Goal: Task Accomplishment & Management: Manage account settings

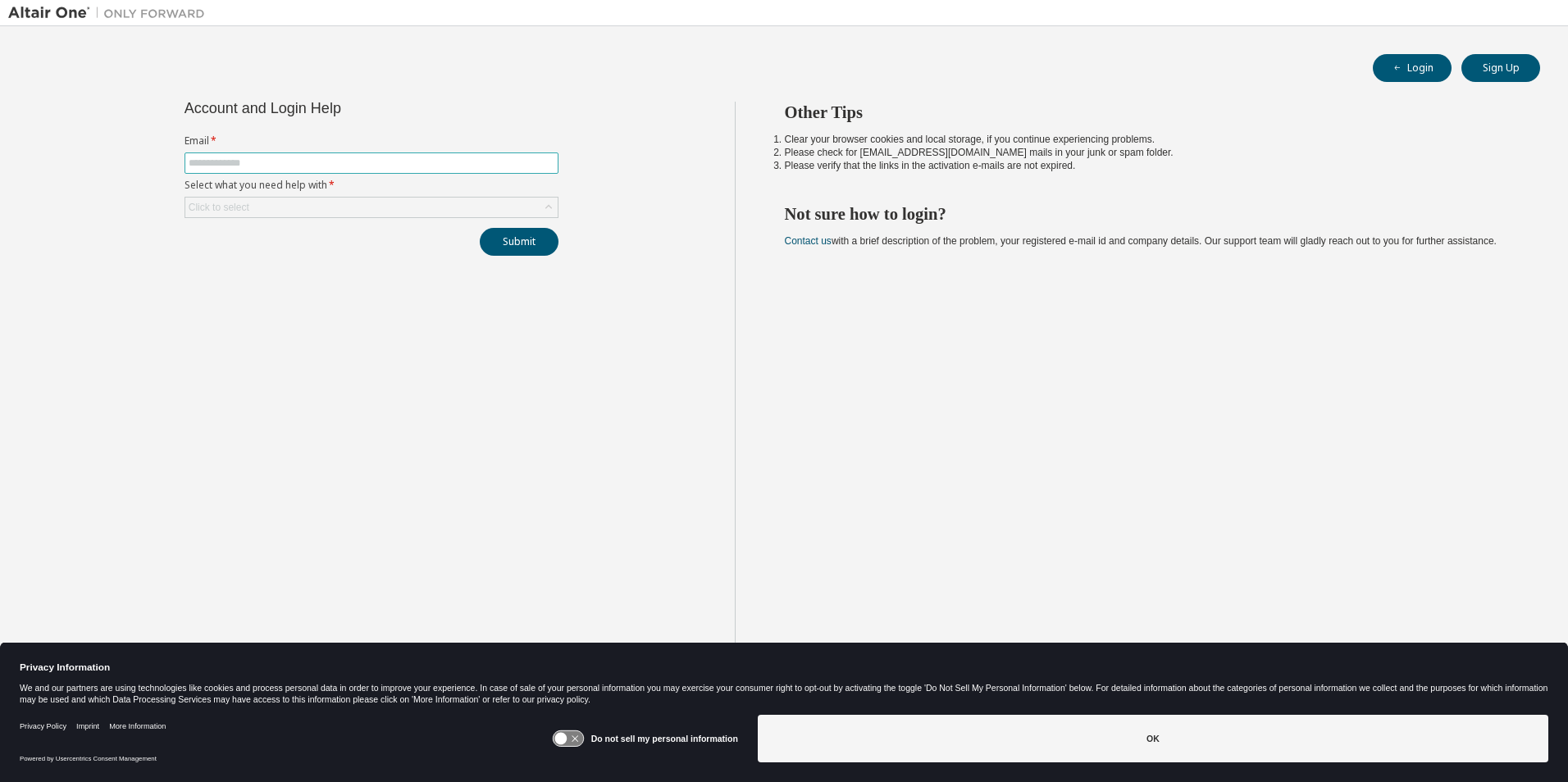
click at [260, 167] on input "text" at bounding box center [371, 163] width 366 height 13
type input "**********"
drag, startPoint x: 510, startPoint y: 245, endPoint x: 581, endPoint y: 313, distance: 98.3
click at [581, 313] on div "**********" at bounding box center [371, 404] width 726 height 605
click at [1411, 70] on button "Login" at bounding box center [1412, 68] width 79 height 28
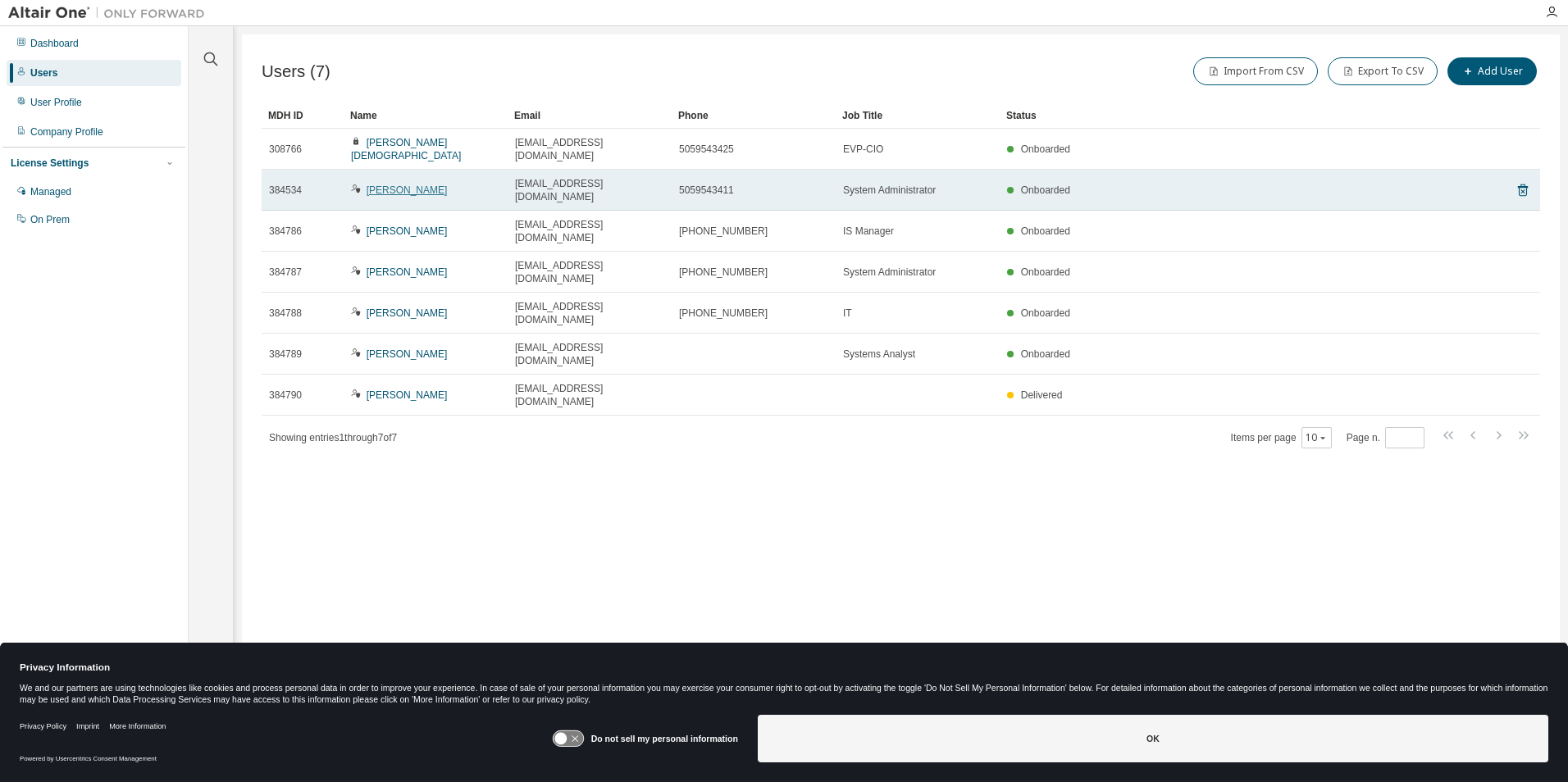
click at [401, 184] on link "Matthew Schaefer" at bounding box center [407, 190] width 81 height 12
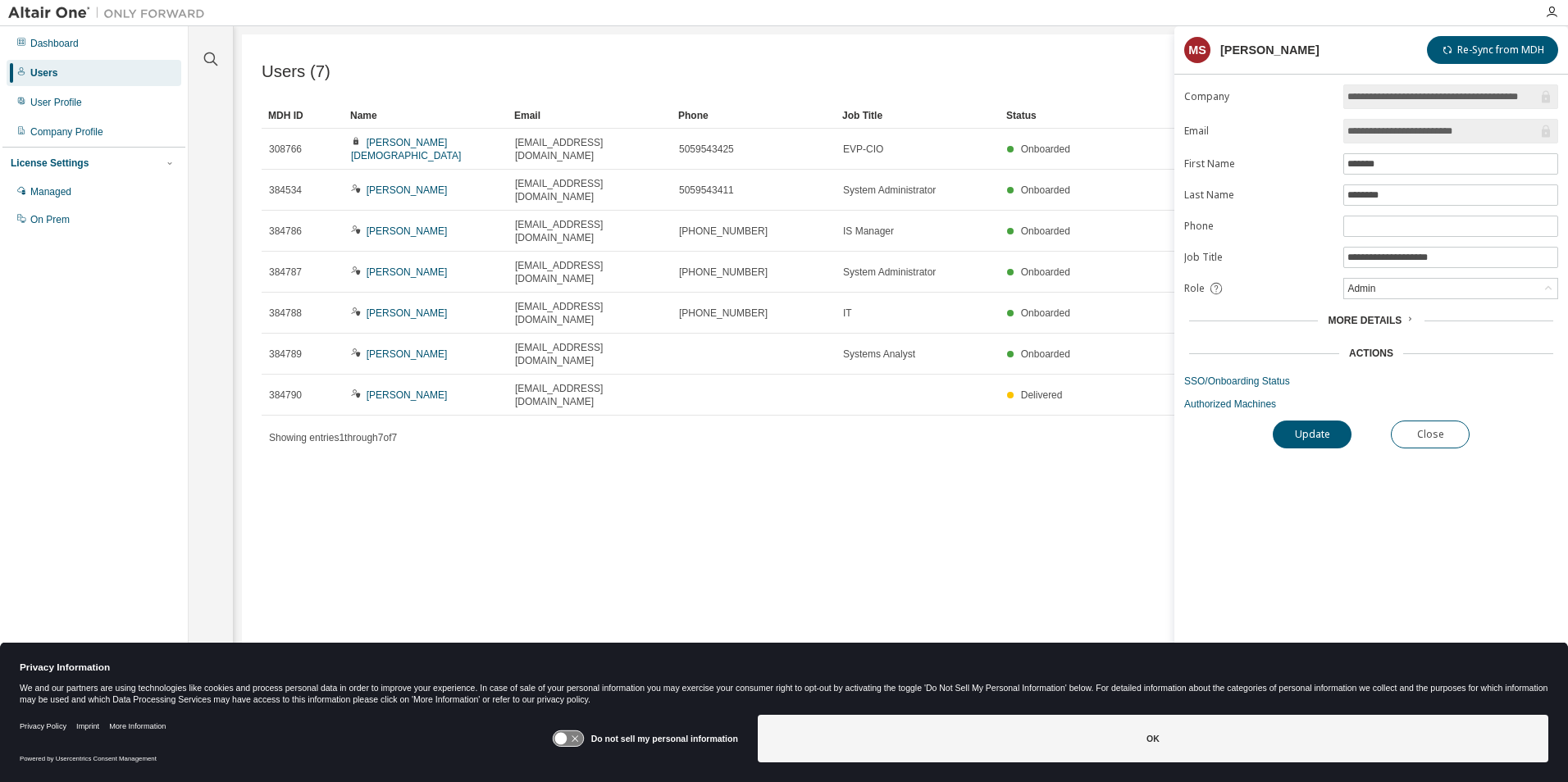
click at [1365, 326] on span "More Details" at bounding box center [1364, 321] width 74 height 12
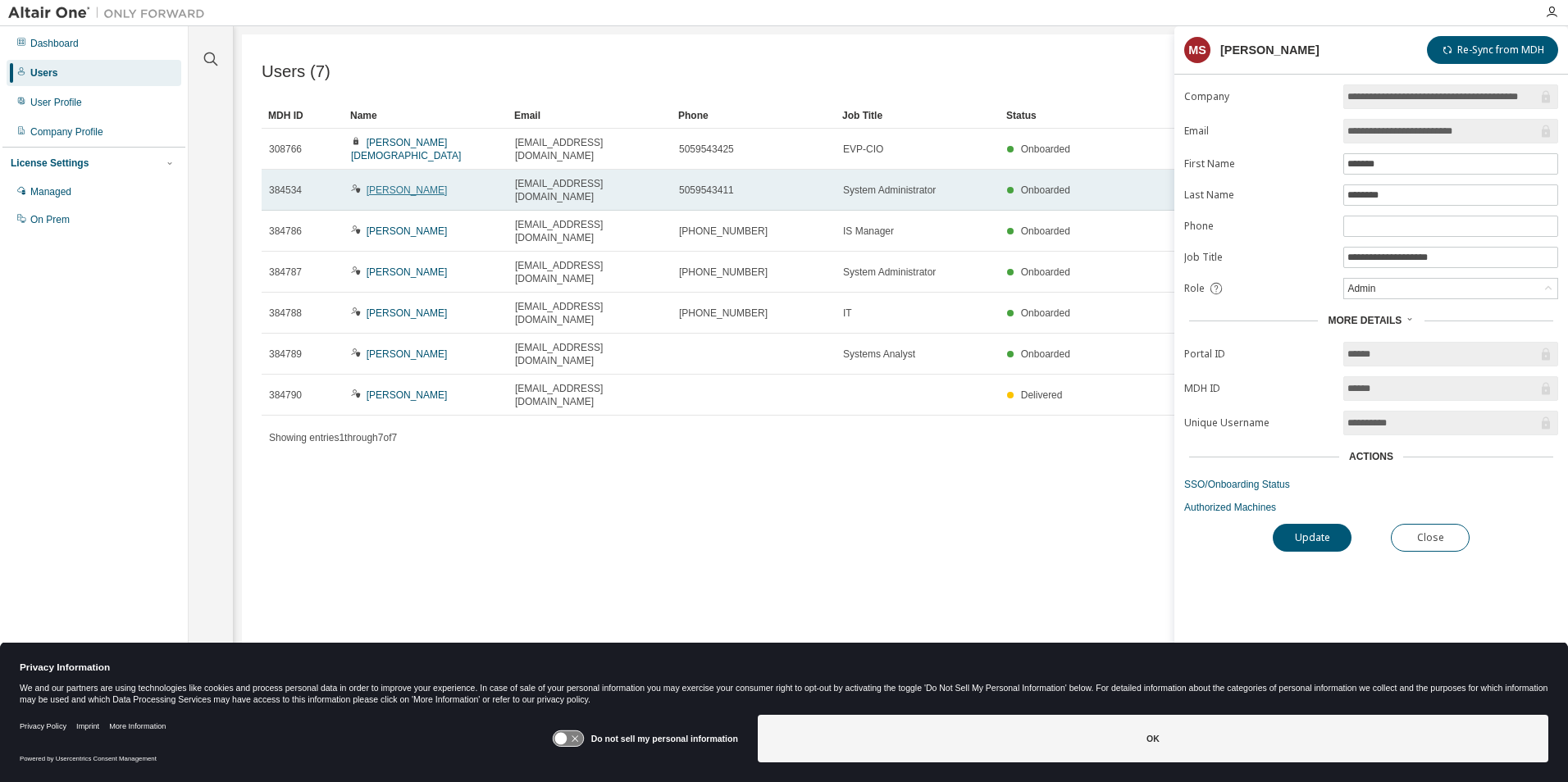
click at [396, 184] on link "Matthew Schaefer" at bounding box center [407, 190] width 81 height 12
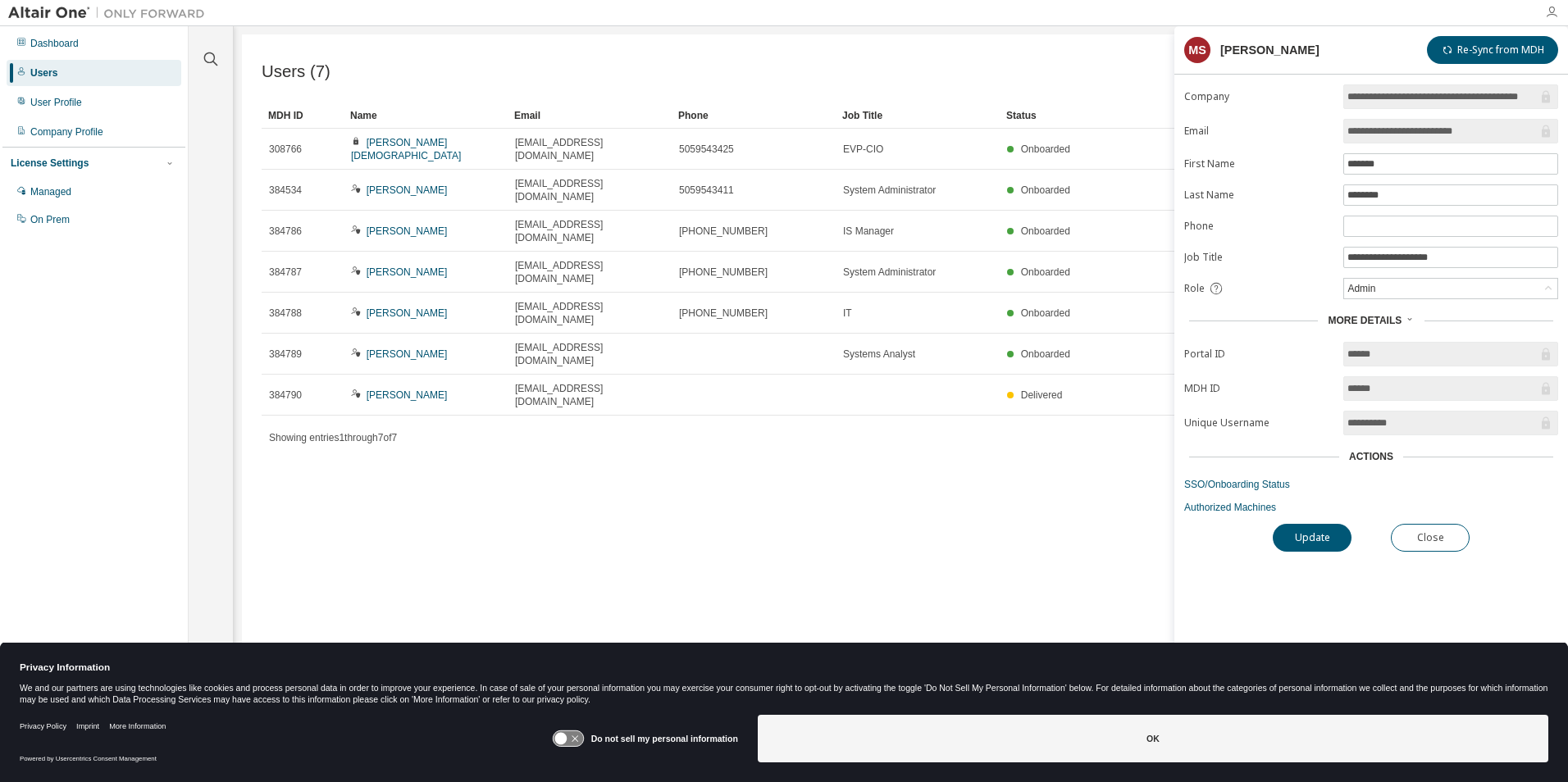
click at [1555, 13] on icon "button" at bounding box center [1551, 13] width 13 height 13
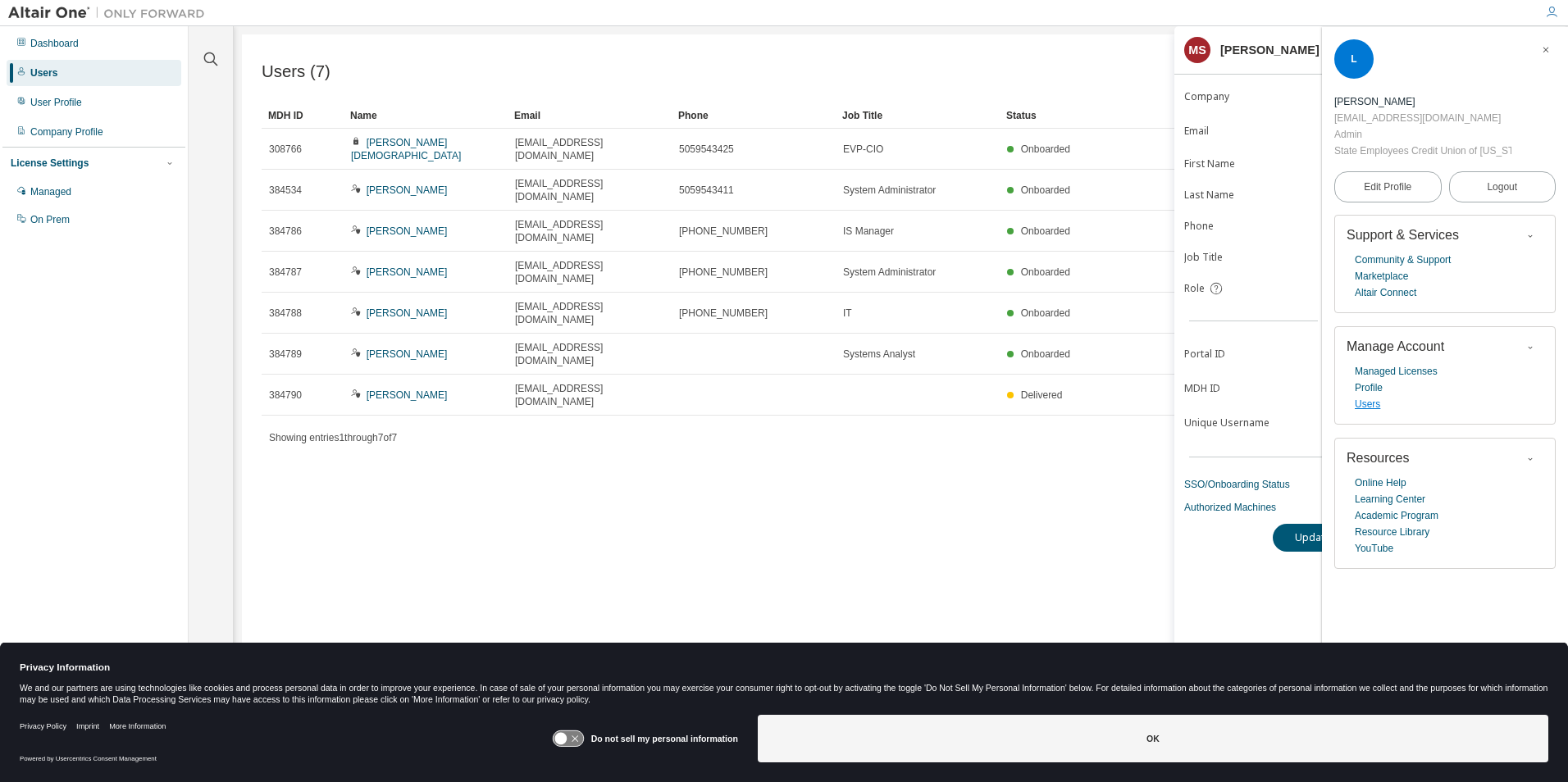
click at [1368, 402] on link "Users" at bounding box center [1367, 404] width 25 height 17
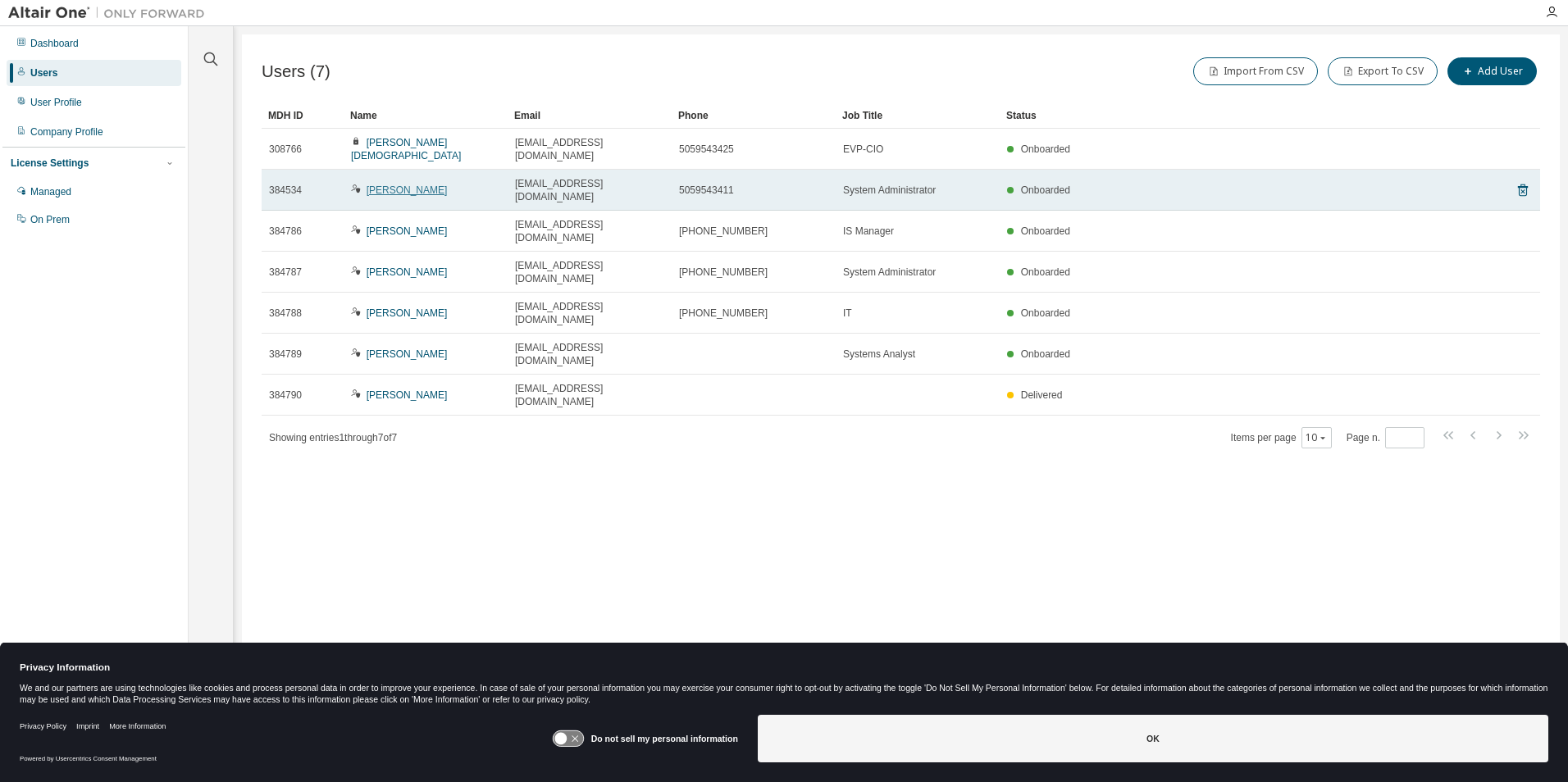
click at [413, 184] on link "[PERSON_NAME]" at bounding box center [407, 190] width 81 height 12
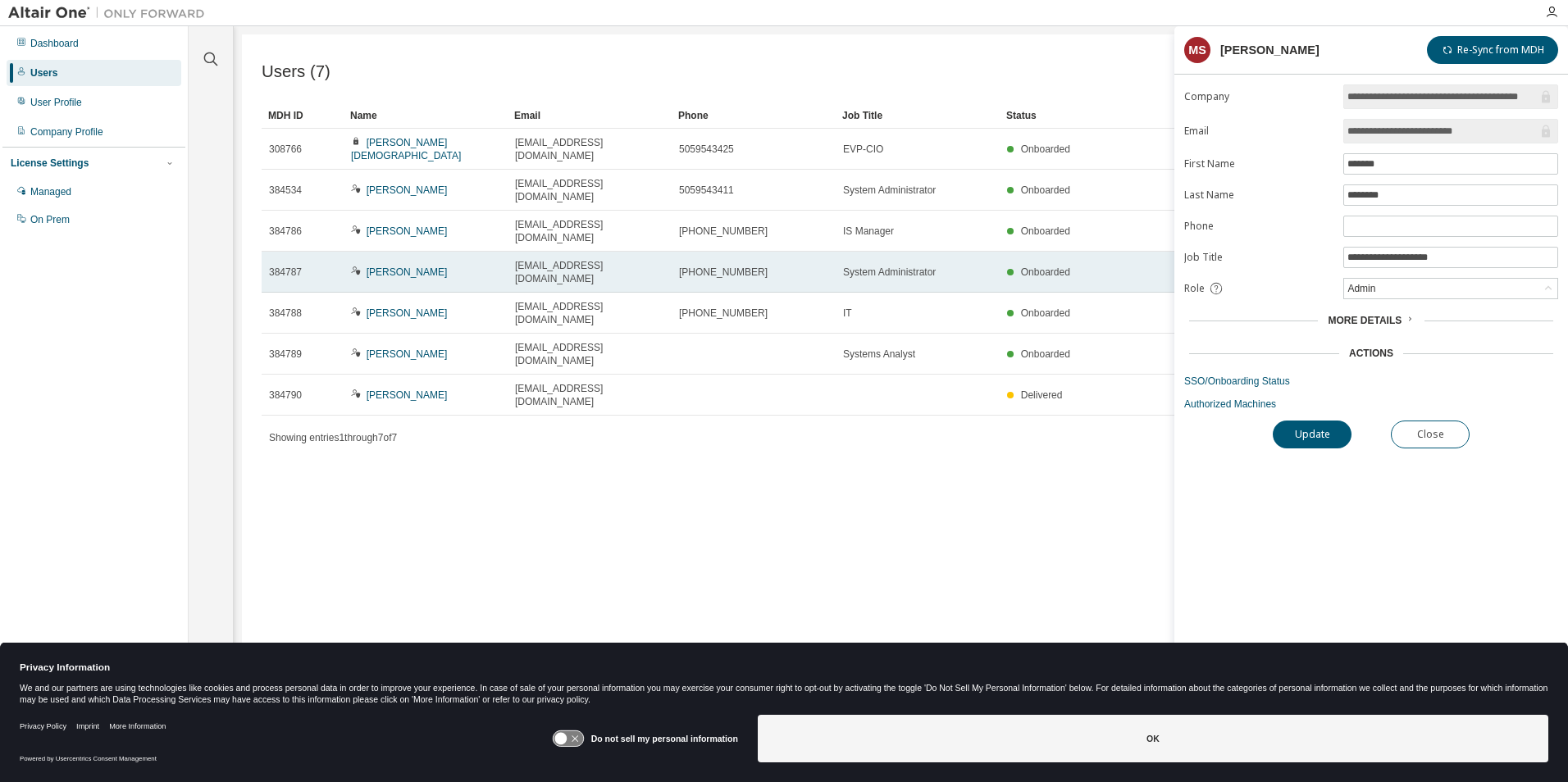
click at [379, 252] on td "[PERSON_NAME]" at bounding box center [426, 272] width 164 height 41
click at [379, 266] on link "[PERSON_NAME]" at bounding box center [407, 272] width 81 height 12
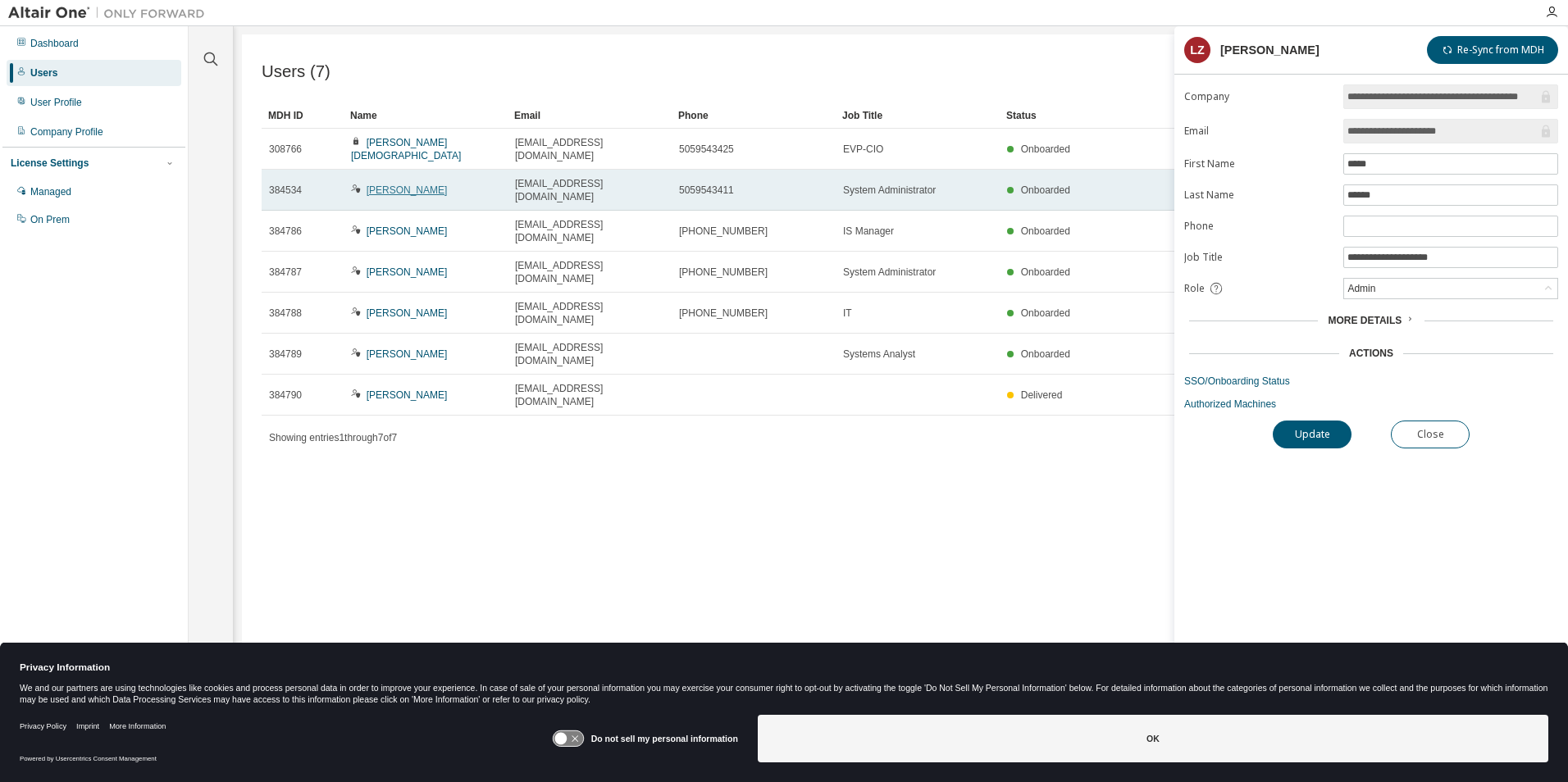
click at [386, 184] on link "[PERSON_NAME]" at bounding box center [407, 190] width 81 height 12
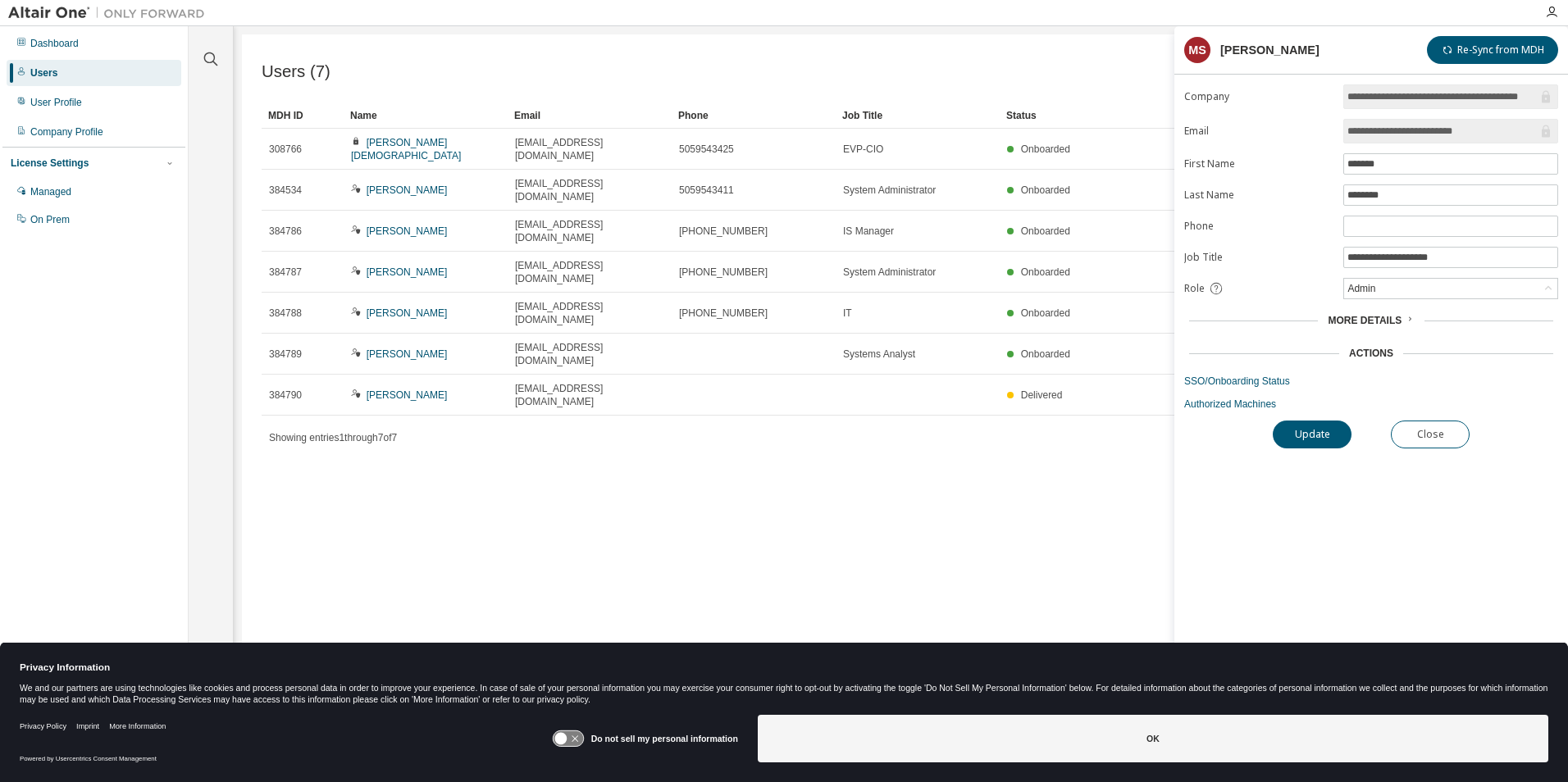
click at [1347, 322] on span "More Details" at bounding box center [1364, 321] width 74 height 12
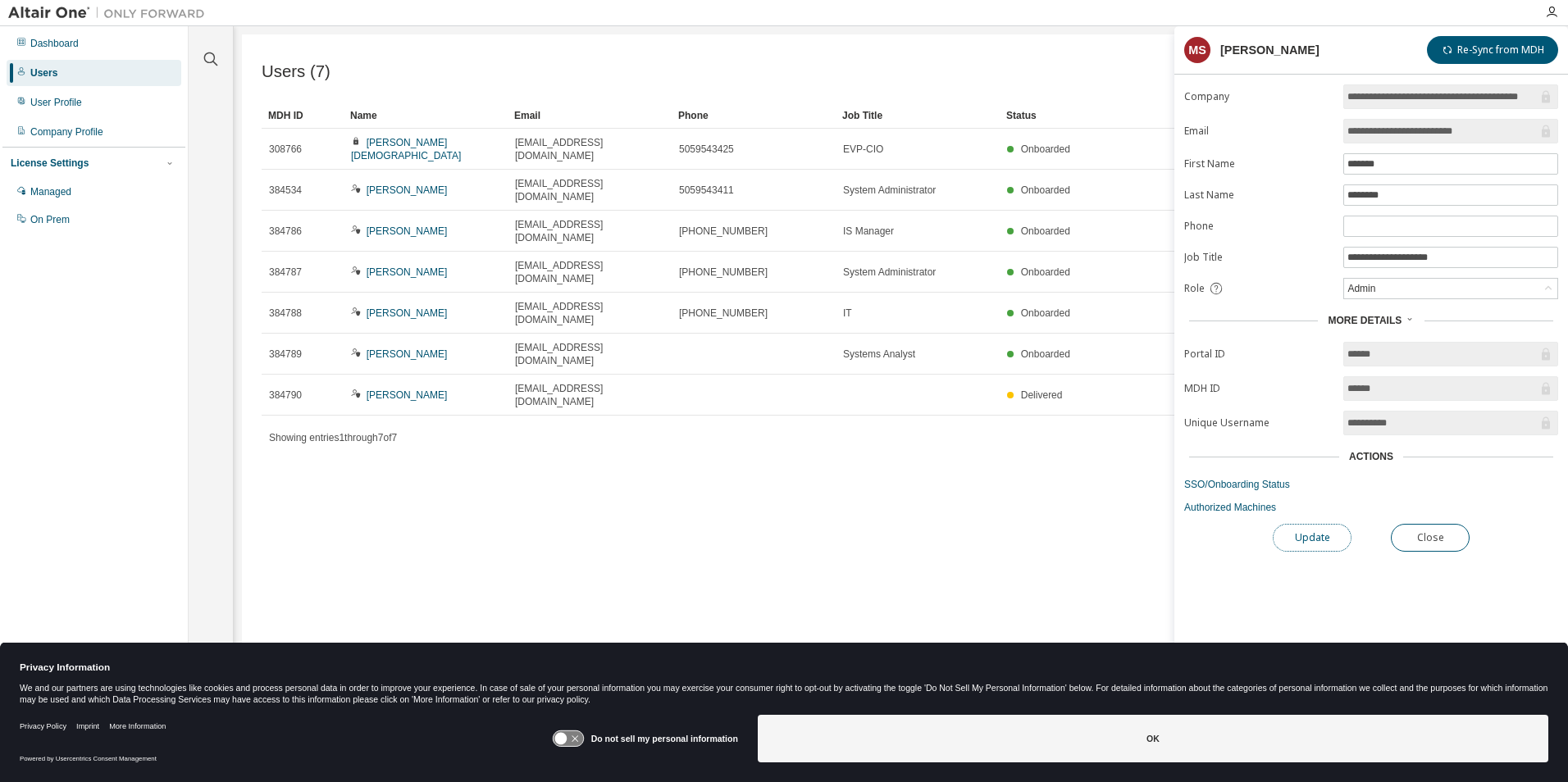
click at [1325, 541] on button "Update" at bounding box center [1312, 538] width 79 height 28
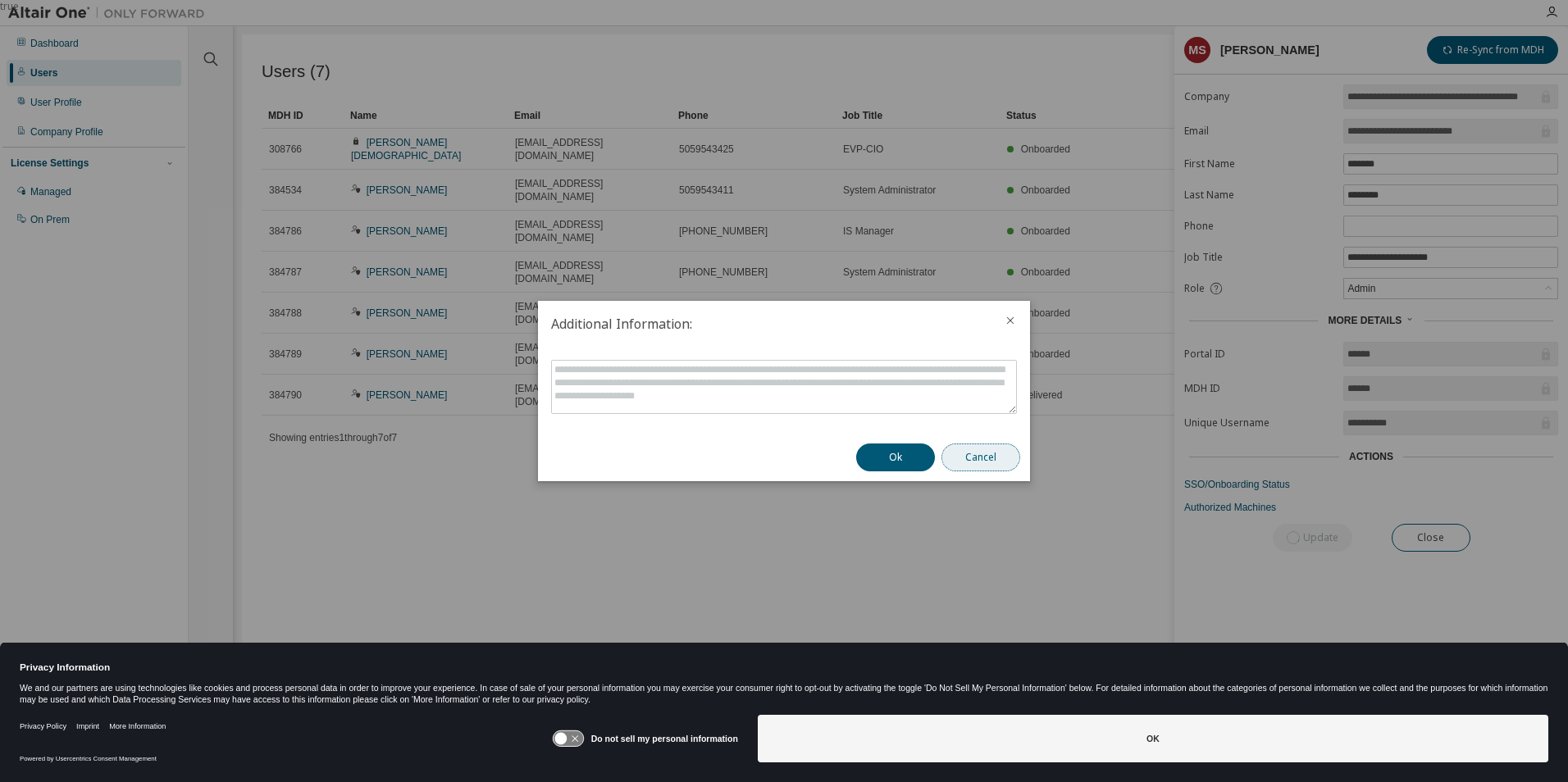
click at [957, 454] on button "Cancel" at bounding box center [981, 457] width 79 height 28
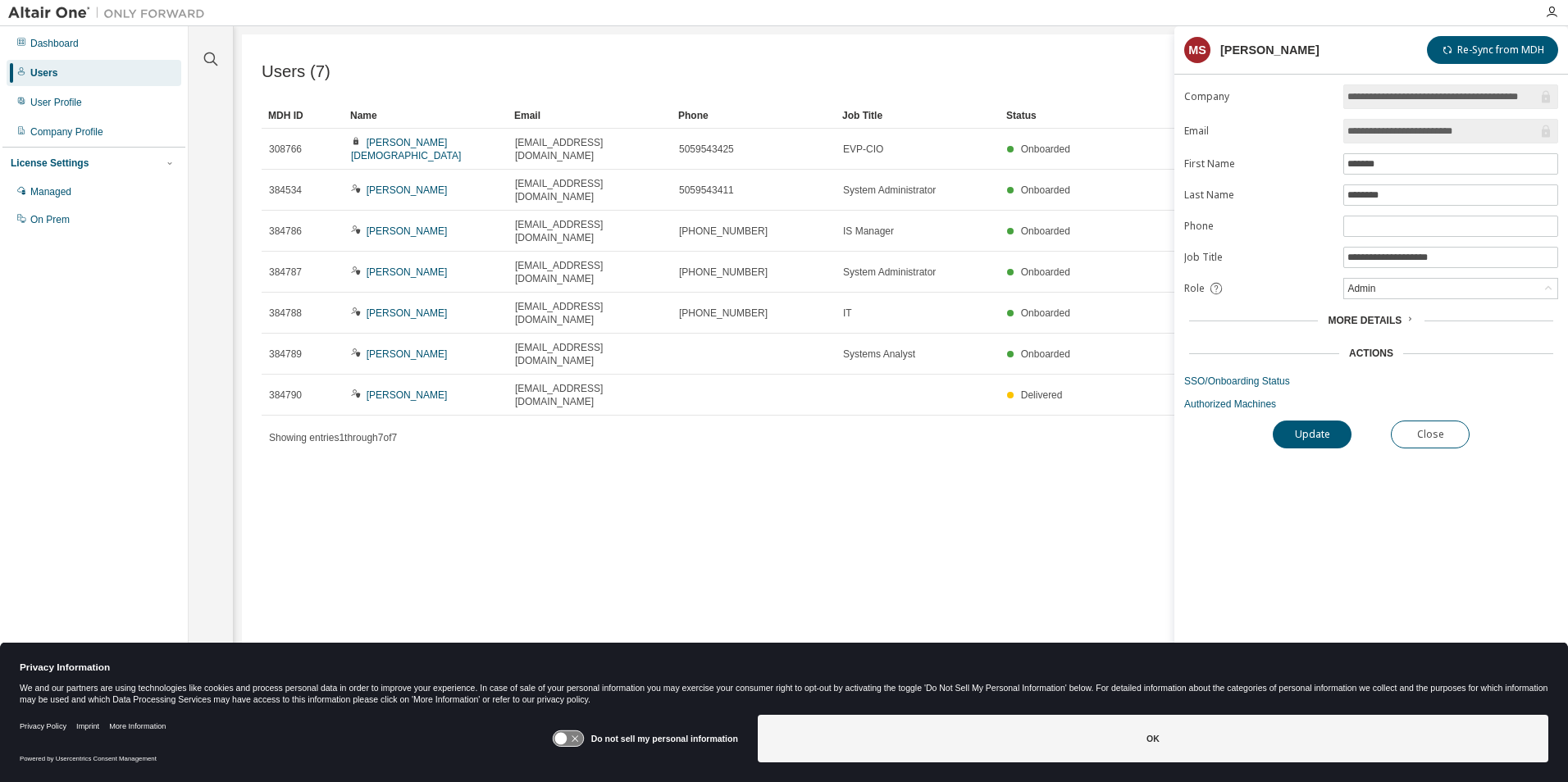
drag, startPoint x: 415, startPoint y: 173, endPoint x: 343, endPoint y: 498, distance: 332.9
click at [343, 498] on div "Users (7) Import From CSV Export To CSV Add User Clear Load Save Save As Field …" at bounding box center [900, 380] width 1318 height 692
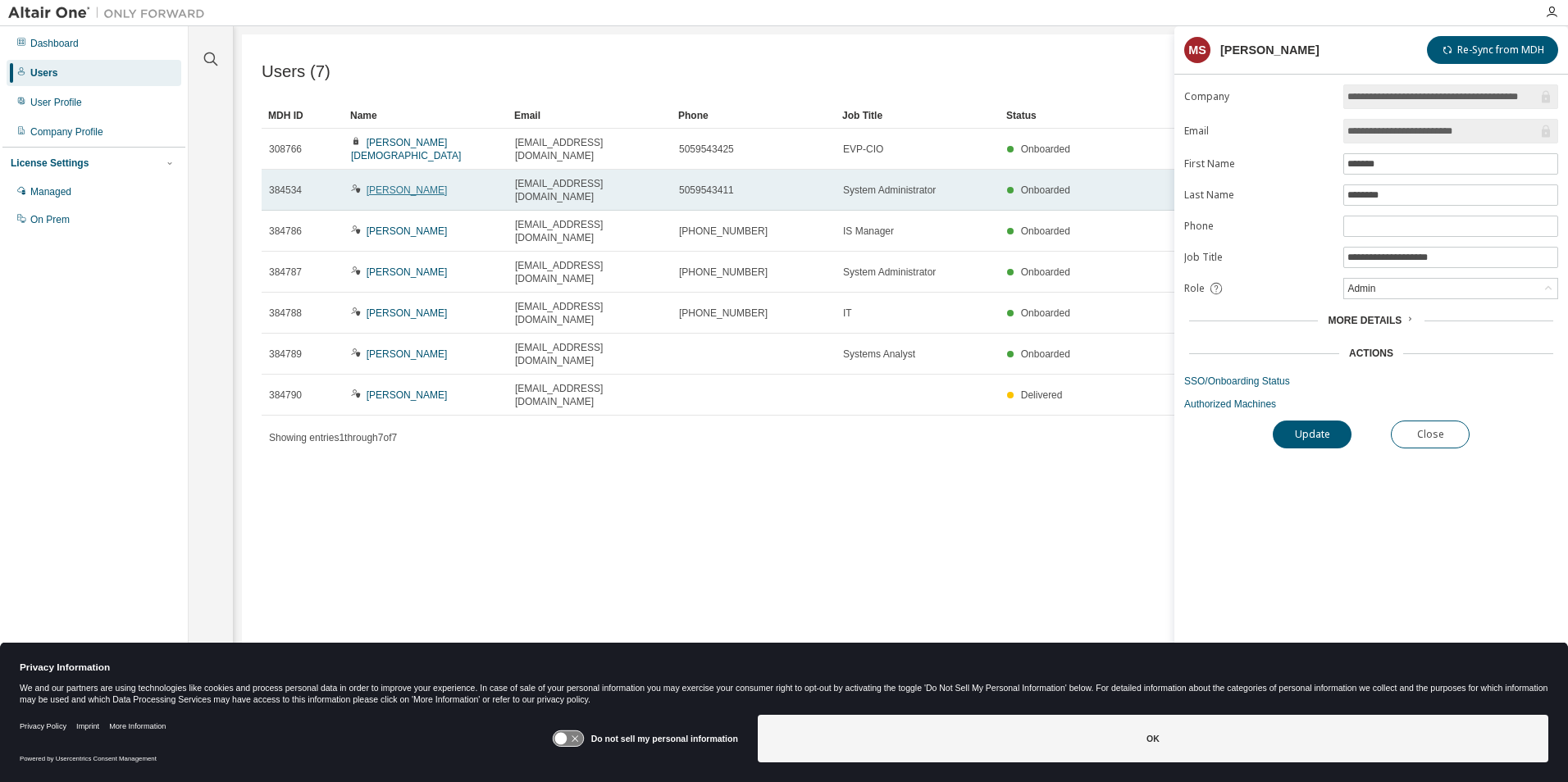
click at [381, 184] on link "[PERSON_NAME]" at bounding box center [407, 190] width 81 height 12
click at [410, 184] on link "[PERSON_NAME]" at bounding box center [407, 190] width 81 height 12
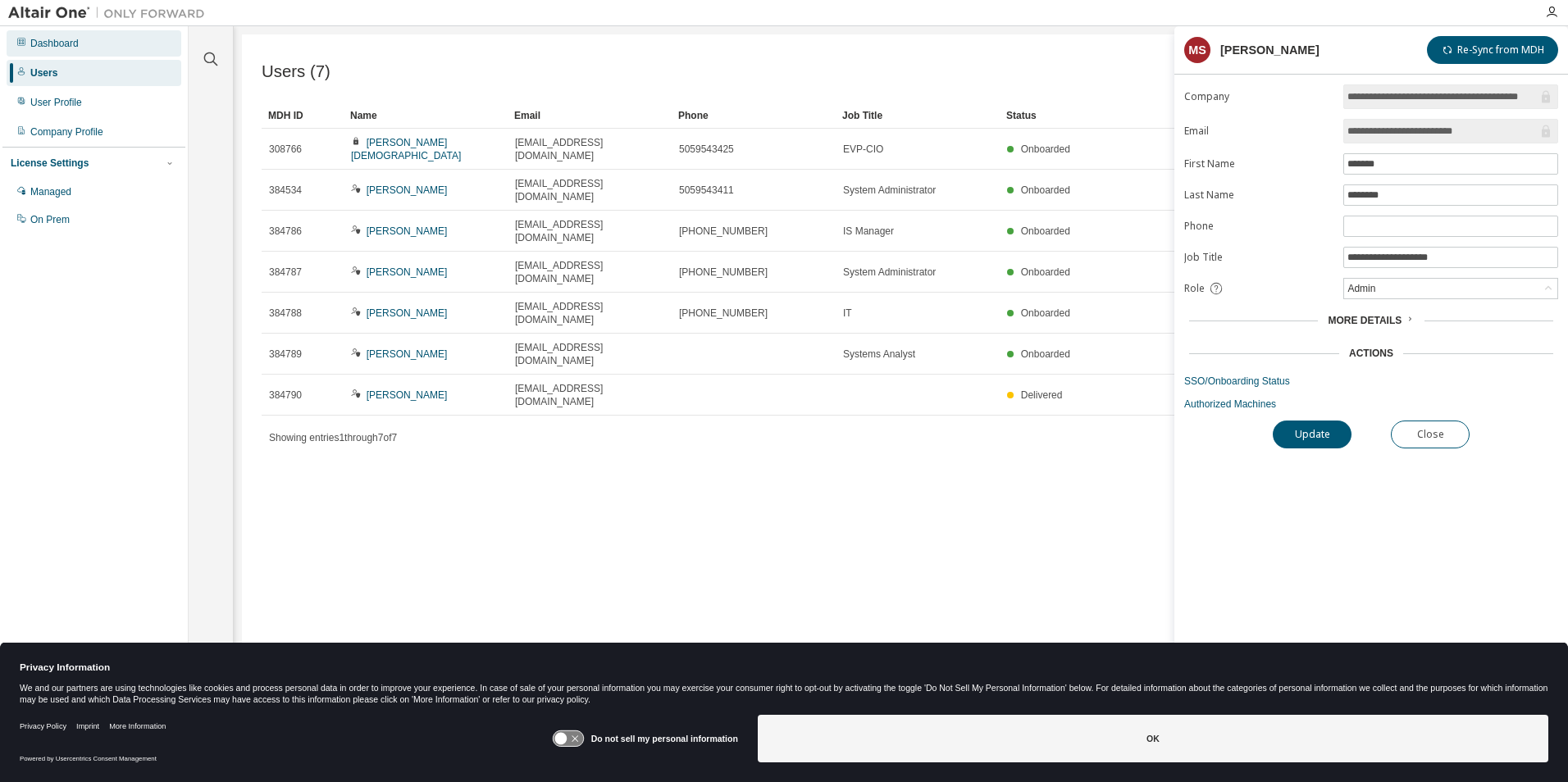
click at [57, 41] on div "Dashboard" at bounding box center [54, 44] width 49 height 13
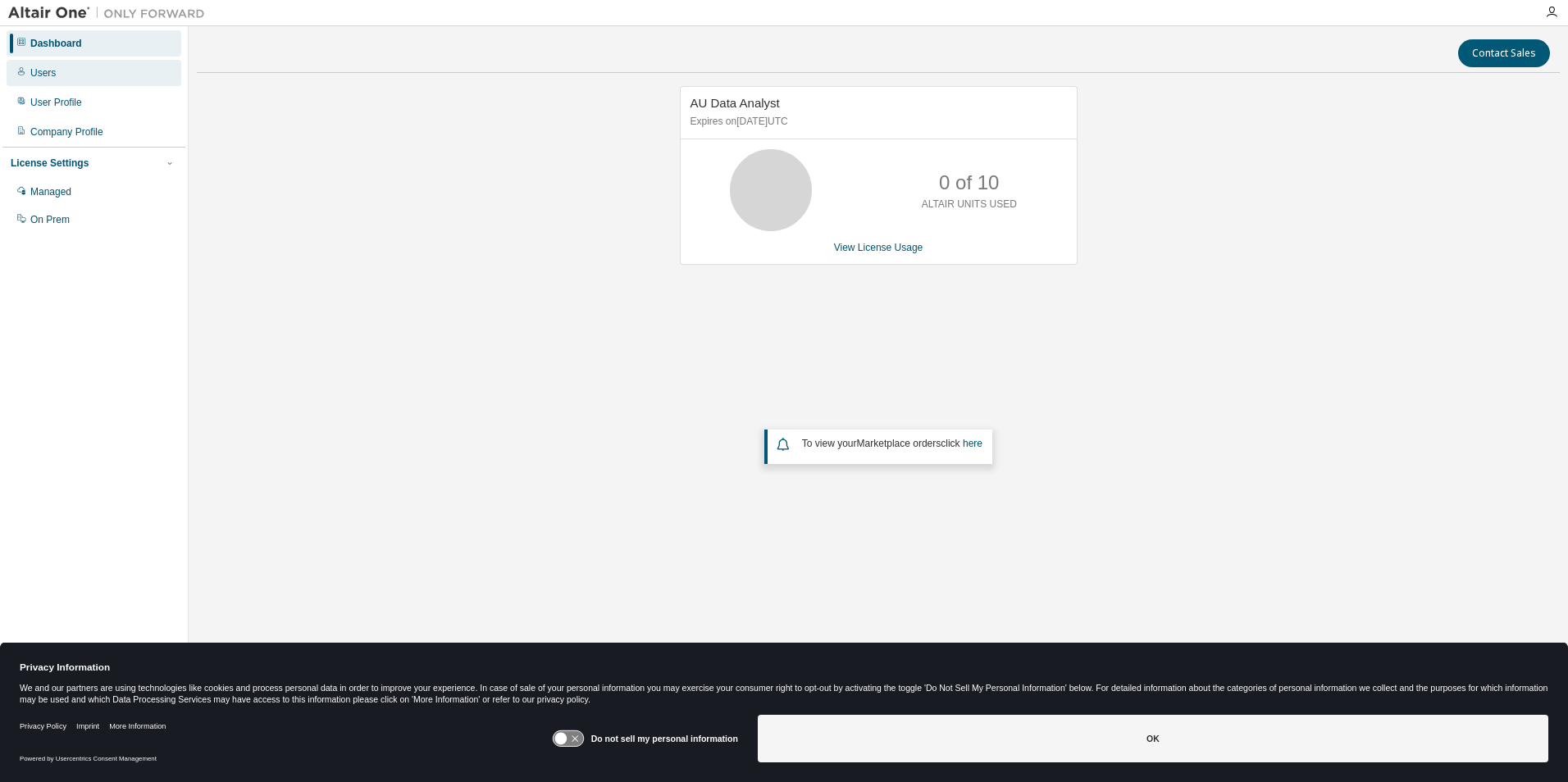
click at [41, 66] on div "Users" at bounding box center [43, 73] width 25 height 13
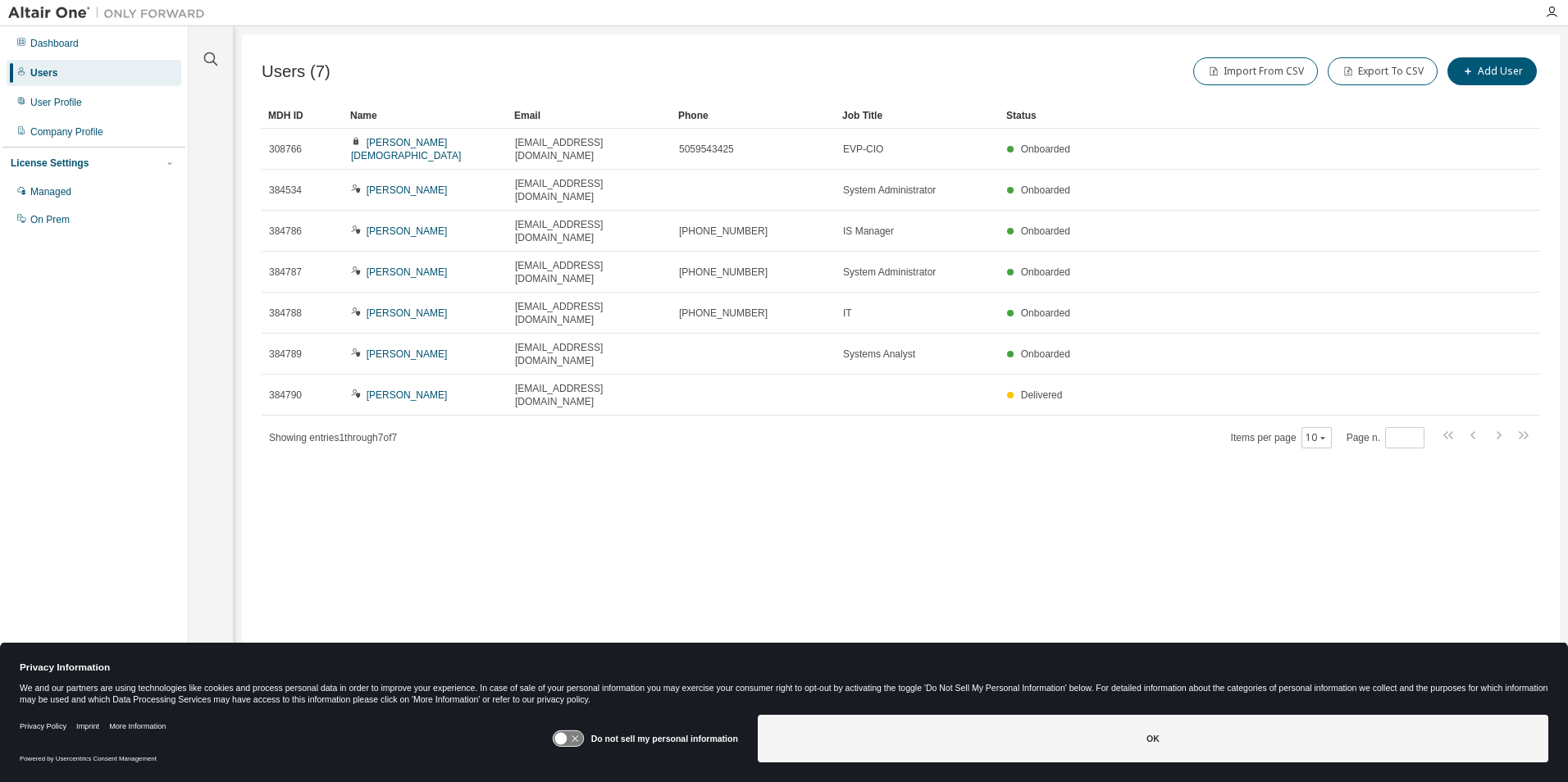
drag, startPoint x: 44, startPoint y: 73, endPoint x: 404, endPoint y: 673, distance: 699.7
click at [404, 673] on h1 "Privacy Information" at bounding box center [668, 668] width 1299 height 12
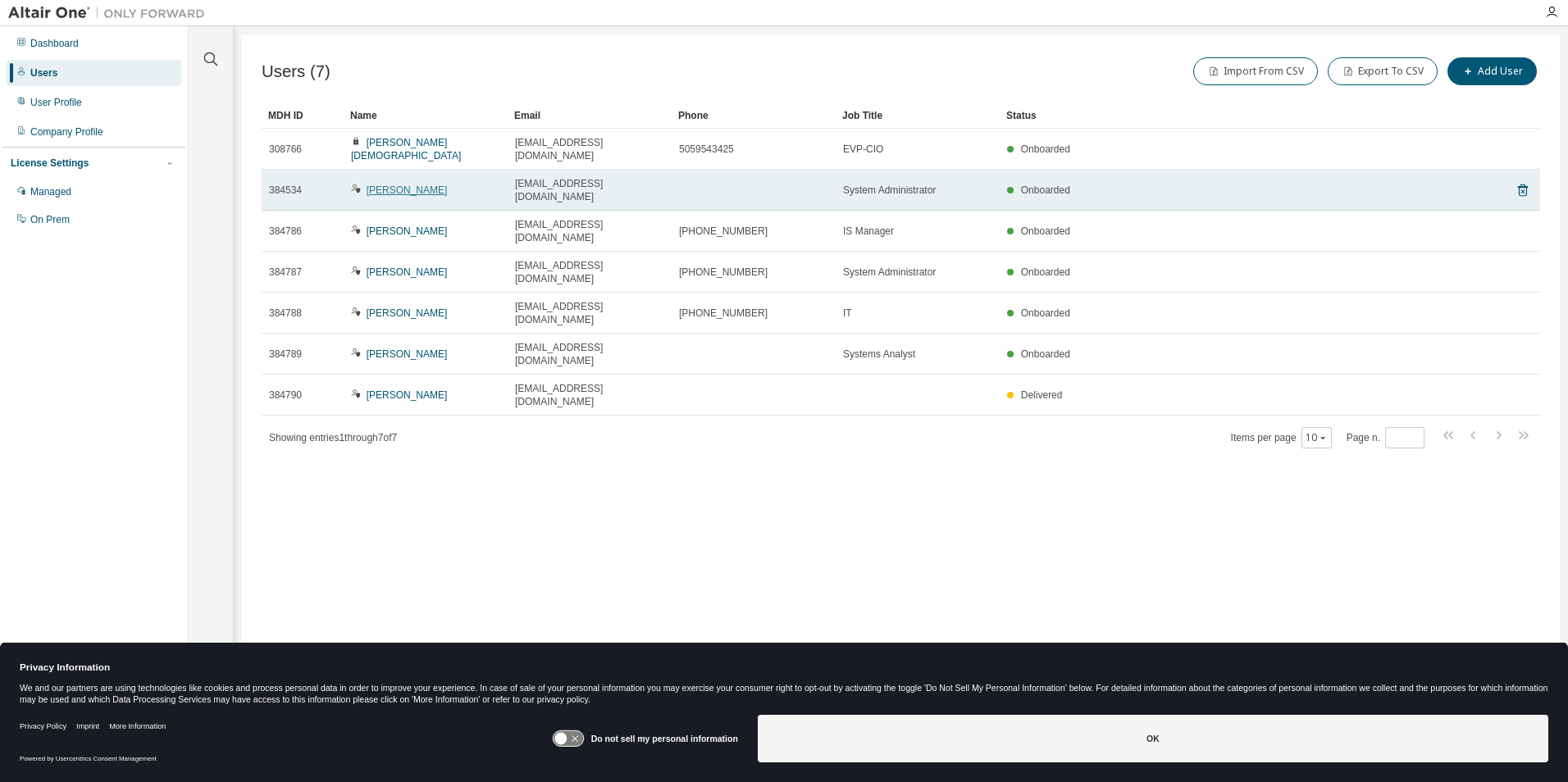
click at [408, 184] on link "[PERSON_NAME]" at bounding box center [407, 190] width 81 height 12
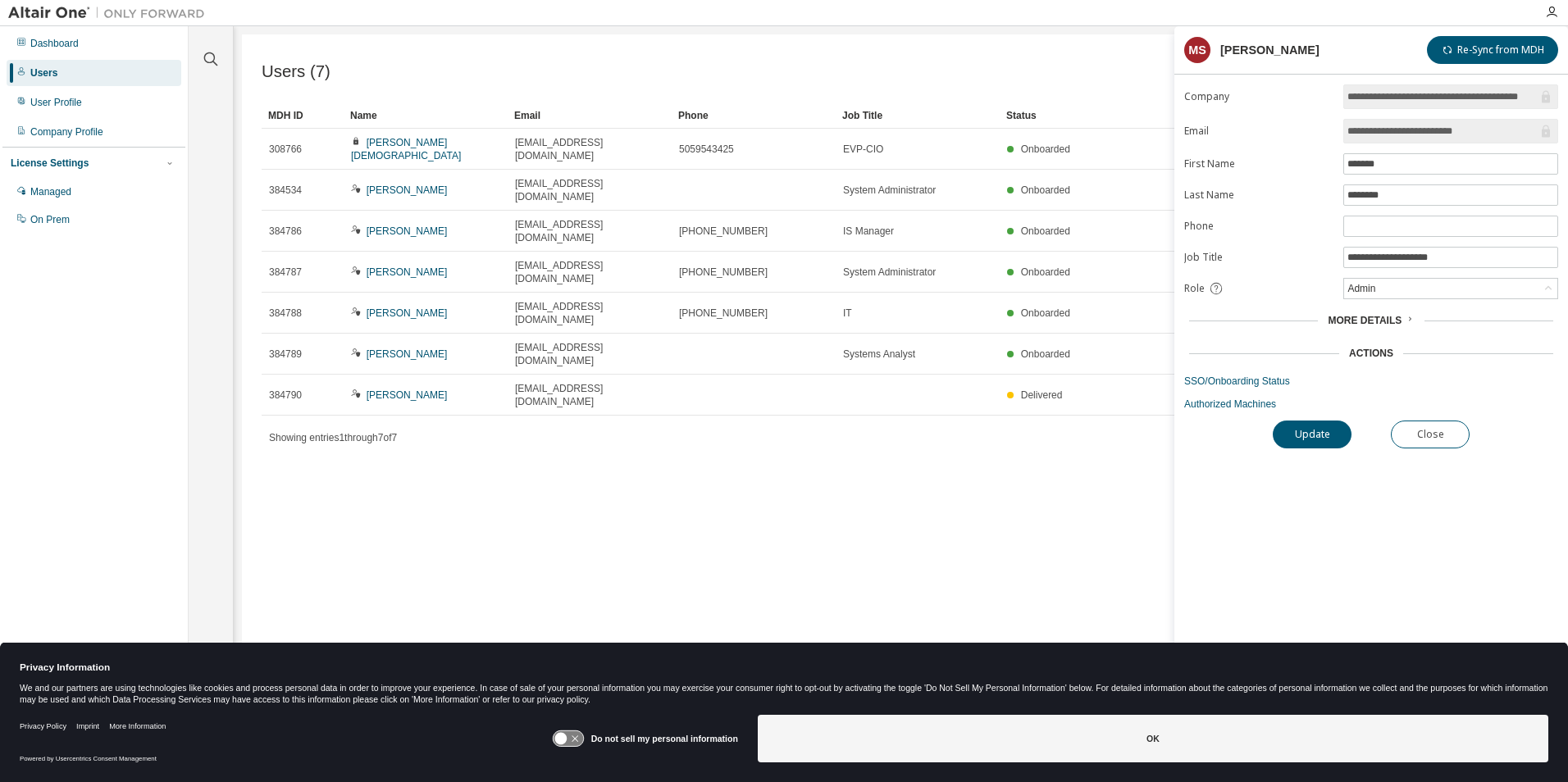
click at [1364, 320] on span "More Details" at bounding box center [1364, 321] width 74 height 12
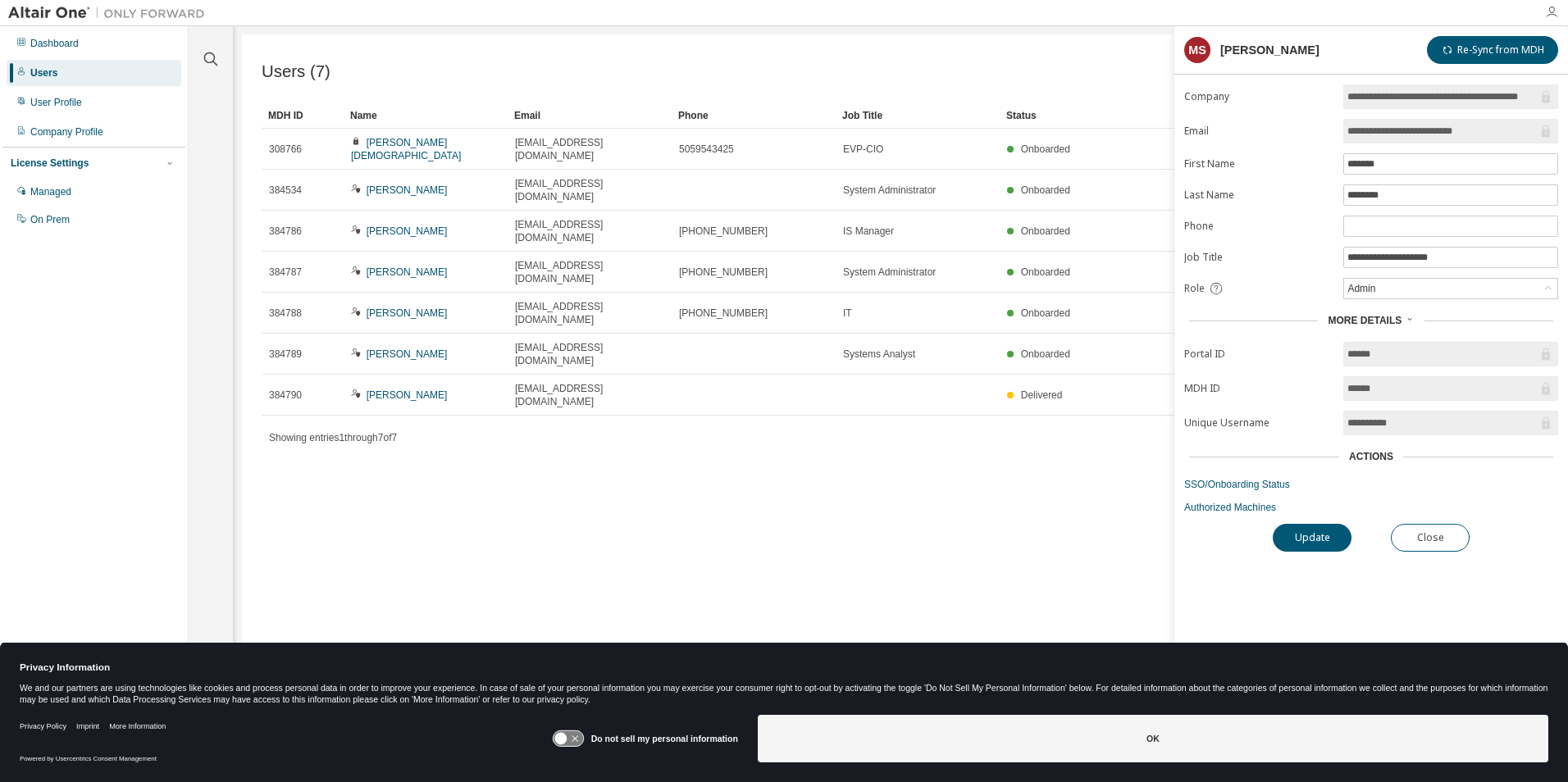
click at [1550, 8] on icon "button" at bounding box center [1551, 13] width 13 height 13
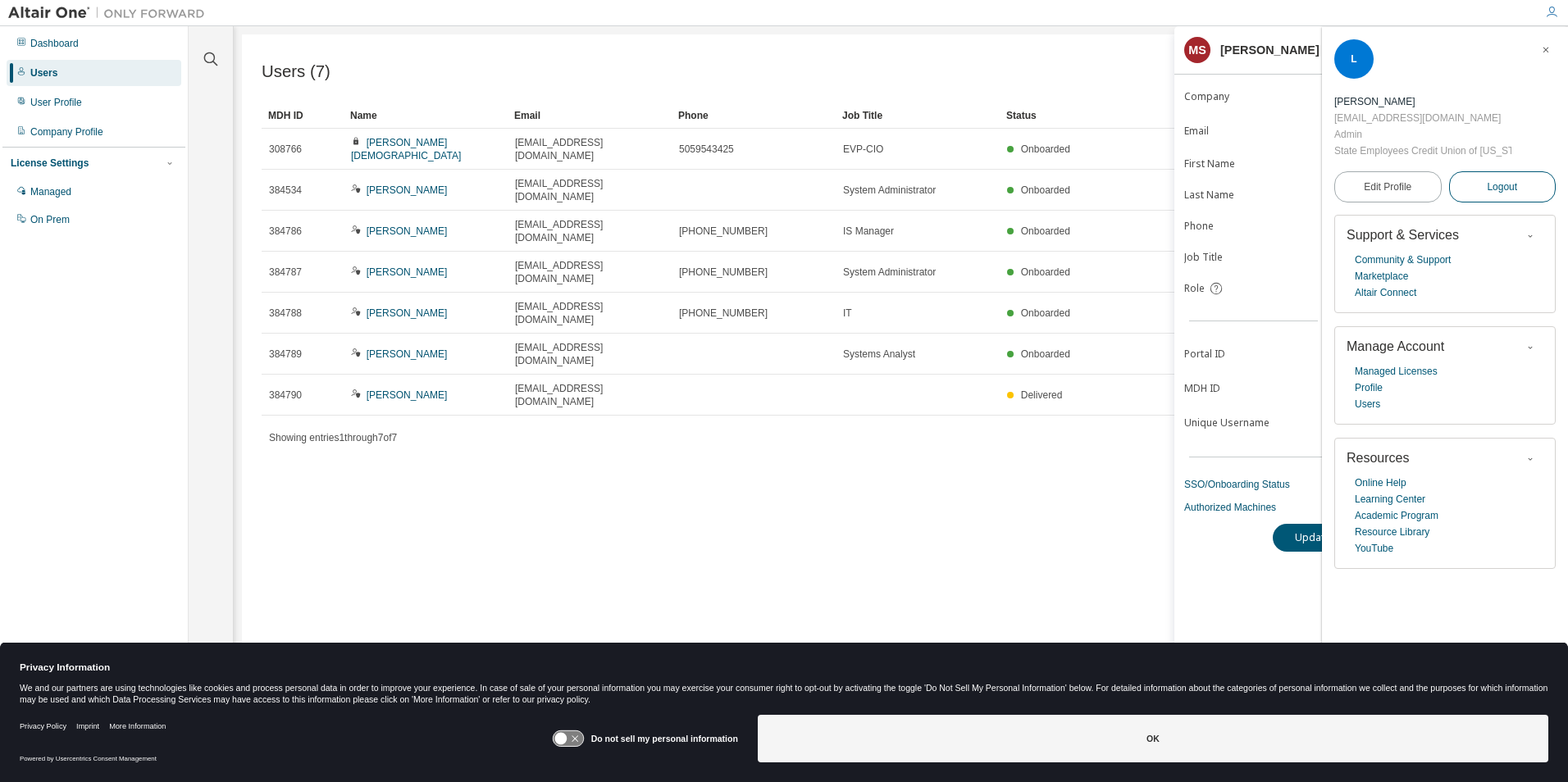
click at [1509, 182] on span "Logout" at bounding box center [1502, 187] width 30 height 17
